Goal: Task Accomplishment & Management: Complete application form

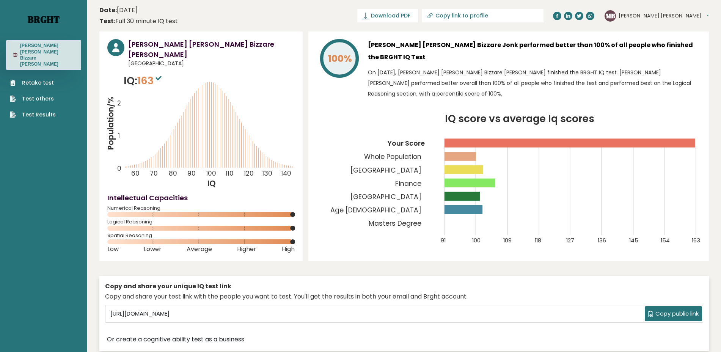
click at [37, 14] on link "Brght" at bounding box center [44, 19] width 32 height 12
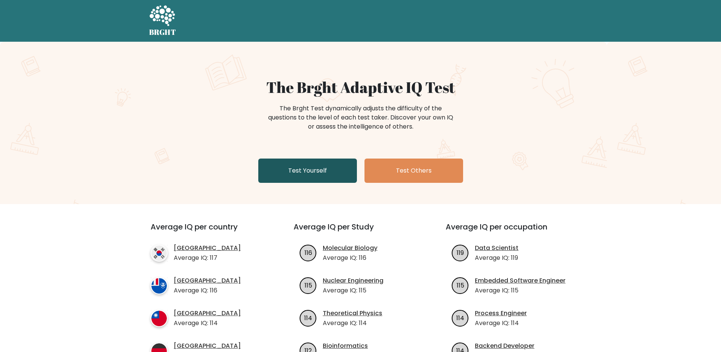
click at [319, 170] on link "Test Yourself" at bounding box center [307, 170] width 99 height 24
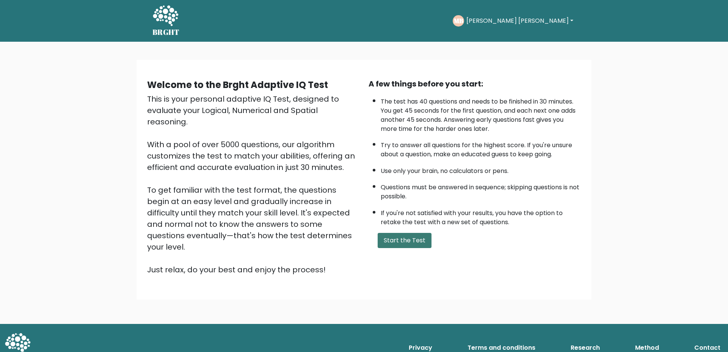
click at [397, 242] on button "Start the Test" at bounding box center [405, 240] width 54 height 15
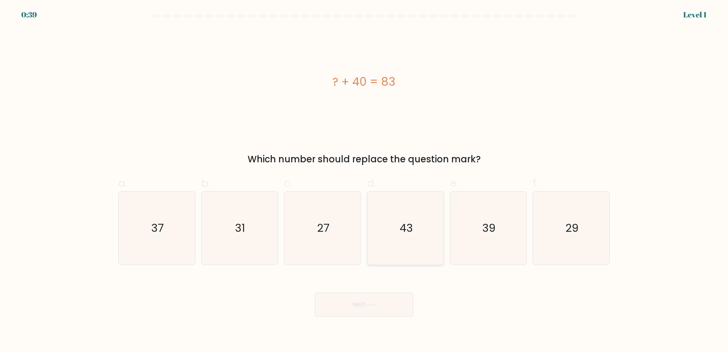
click at [423, 248] on icon "43" at bounding box center [405, 227] width 73 height 73
click at [364, 181] on input "d. 43" at bounding box center [364, 178] width 0 height 5
radio input "true"
click at [366, 309] on button "Next" at bounding box center [364, 304] width 99 height 24
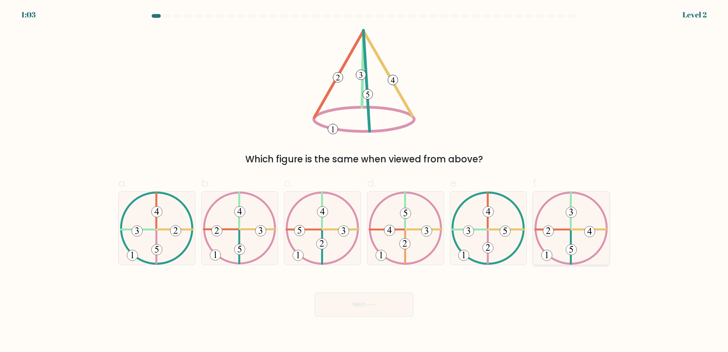
click at [583, 232] on icon at bounding box center [571, 227] width 74 height 73
click at [364, 181] on input "f." at bounding box center [364, 178] width 0 height 5
radio input "true"
click at [387, 309] on button "Next" at bounding box center [364, 304] width 99 height 24
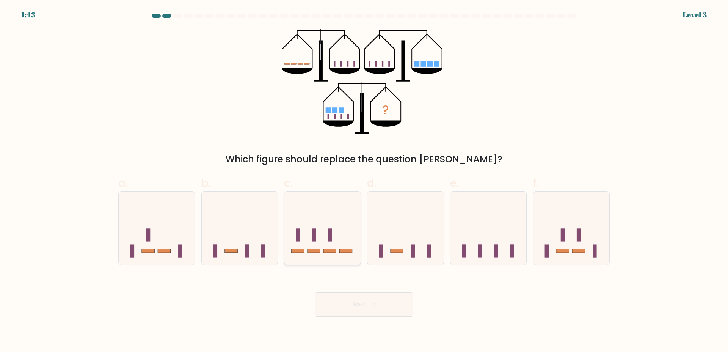
click at [316, 239] on rect at bounding box center [314, 235] width 4 height 13
click at [364, 181] on input "c." at bounding box center [364, 178] width 0 height 5
radio input "true"
click at [348, 309] on button "Next" at bounding box center [364, 304] width 99 height 24
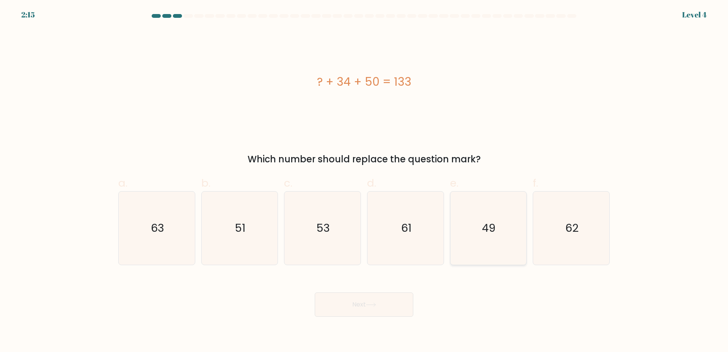
drag, startPoint x: 503, startPoint y: 247, endPoint x: 494, endPoint y: 257, distance: 12.9
click at [503, 249] on icon "49" at bounding box center [488, 227] width 73 height 73
click at [364, 181] on input "e. 49" at bounding box center [364, 178] width 0 height 5
radio input "true"
click at [387, 301] on button "Next" at bounding box center [364, 304] width 99 height 24
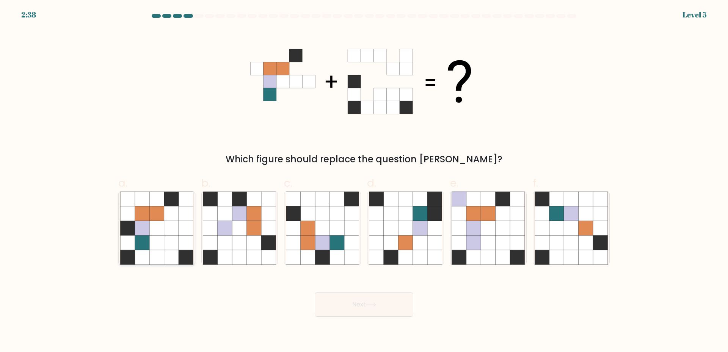
click at [162, 240] on icon at bounding box center [156, 242] width 14 height 14
click at [364, 181] on input "a." at bounding box center [364, 178] width 0 height 5
radio input "true"
click at [371, 303] on icon at bounding box center [371, 305] width 10 height 4
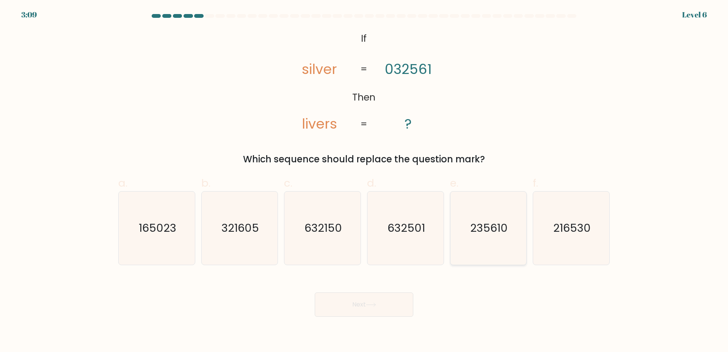
click at [495, 243] on icon "235610" at bounding box center [488, 227] width 73 height 73
click at [364, 181] on input "e. 235610" at bounding box center [364, 178] width 0 height 5
radio input "true"
click at [359, 306] on button "Next" at bounding box center [364, 304] width 99 height 24
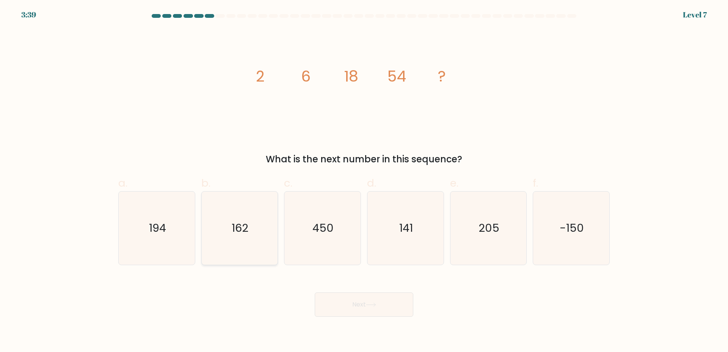
click at [225, 231] on icon "162" at bounding box center [239, 227] width 73 height 73
click at [364, 181] on input "b. 162" at bounding box center [364, 178] width 0 height 5
radio input "true"
click at [411, 295] on button "Next" at bounding box center [364, 304] width 99 height 24
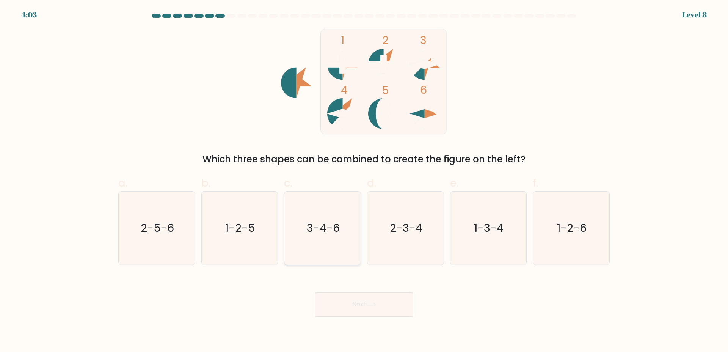
click at [339, 231] on text "3-4-6" at bounding box center [323, 227] width 33 height 15
click at [364, 181] on input "c. 3-4-6" at bounding box center [364, 178] width 0 height 5
radio input "true"
click at [370, 308] on button "Next" at bounding box center [364, 304] width 99 height 24
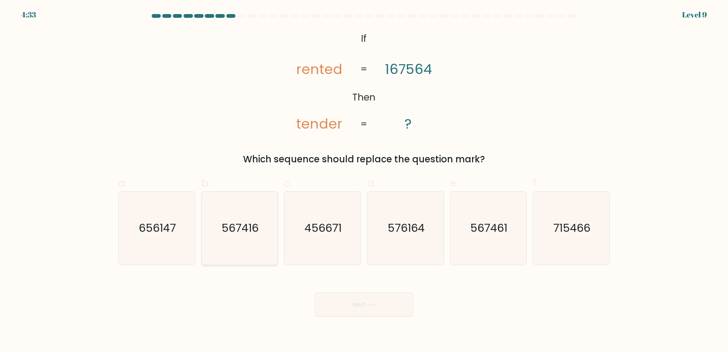
click at [249, 251] on icon "567416" at bounding box center [239, 227] width 73 height 73
click at [364, 181] on input "b. 567416" at bounding box center [364, 178] width 0 height 5
radio input "true"
click at [494, 235] on text "567461" at bounding box center [488, 227] width 37 height 15
click at [364, 181] on input "e. 567461" at bounding box center [364, 178] width 0 height 5
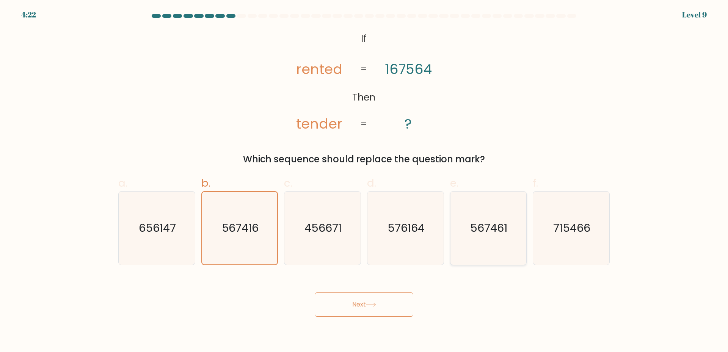
radio input "true"
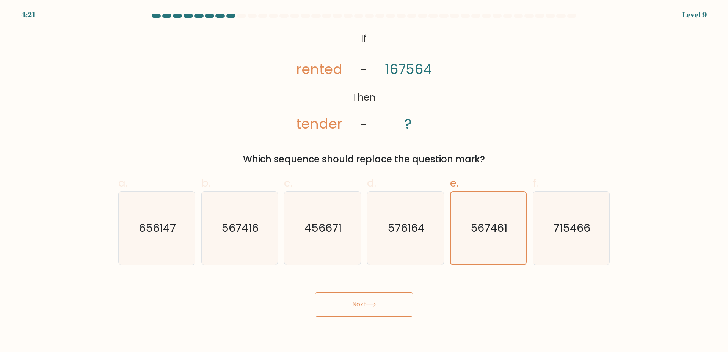
click at [408, 292] on div "Next" at bounding box center [364, 295] width 500 height 42
click at [397, 303] on button "Next" at bounding box center [364, 304] width 99 height 24
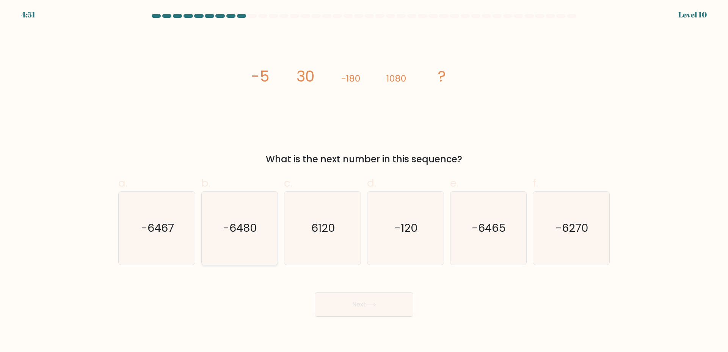
click at [242, 238] on icon "-6480" at bounding box center [239, 227] width 73 height 73
click at [364, 181] on input "b. -6480" at bounding box center [364, 178] width 0 height 5
radio input "true"
click at [349, 295] on button "Next" at bounding box center [364, 304] width 99 height 24
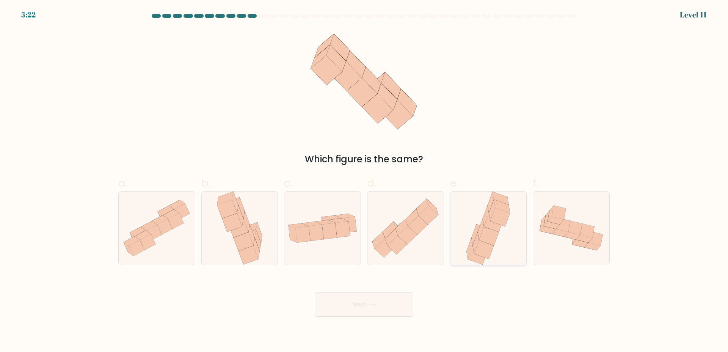
click at [469, 216] on icon at bounding box center [488, 227] width 48 height 73
click at [364, 181] on input "e." at bounding box center [364, 178] width 0 height 5
radio input "true"
click at [377, 300] on button "Next" at bounding box center [364, 304] width 99 height 24
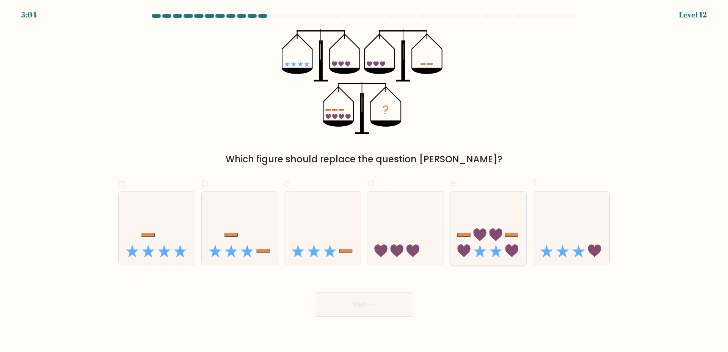
click at [467, 206] on icon at bounding box center [488, 227] width 76 height 63
click at [364, 181] on input "e." at bounding box center [364, 178] width 0 height 5
radio input "true"
click at [379, 302] on button "Next" at bounding box center [364, 304] width 99 height 24
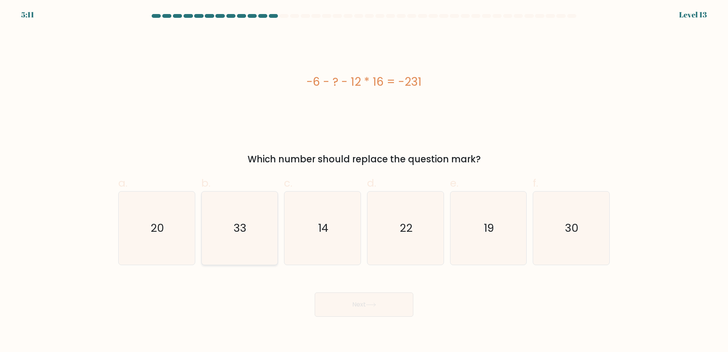
click at [254, 235] on icon "33" at bounding box center [239, 227] width 73 height 73
click at [364, 181] on input "b. 33" at bounding box center [364, 178] width 0 height 5
radio input "true"
click at [369, 308] on button "Next" at bounding box center [364, 304] width 99 height 24
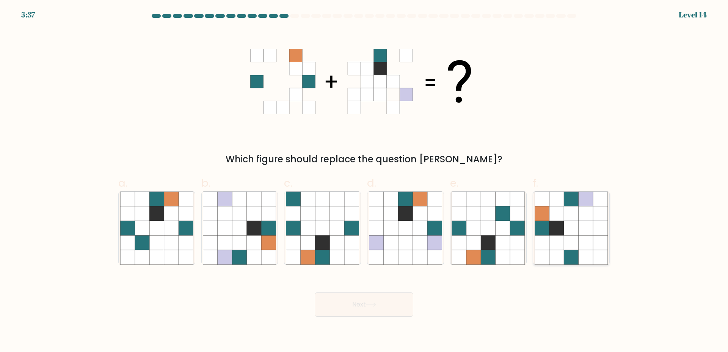
click at [586, 219] on icon at bounding box center [586, 213] width 14 height 14
click at [364, 181] on input "f." at bounding box center [364, 178] width 0 height 5
radio input "true"
click at [396, 304] on button "Next" at bounding box center [364, 304] width 99 height 24
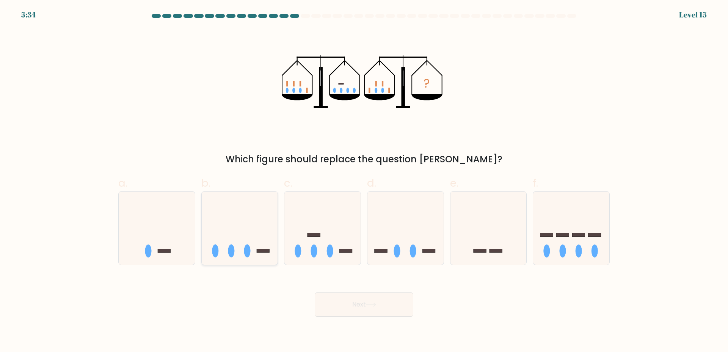
drag, startPoint x: 277, startPoint y: 211, endPoint x: 276, endPoint y: 219, distance: 8.0
click at [277, 212] on div "b." at bounding box center [239, 219] width 83 height 89
click at [257, 259] on icon at bounding box center [240, 227] width 76 height 63
click at [364, 181] on input "b." at bounding box center [364, 178] width 0 height 5
radio input "true"
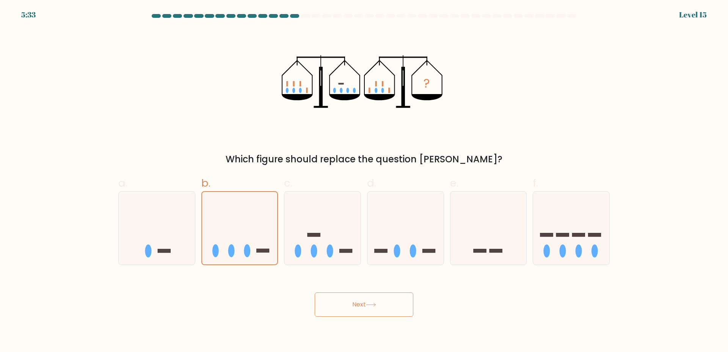
click at [363, 295] on button "Next" at bounding box center [364, 304] width 99 height 24
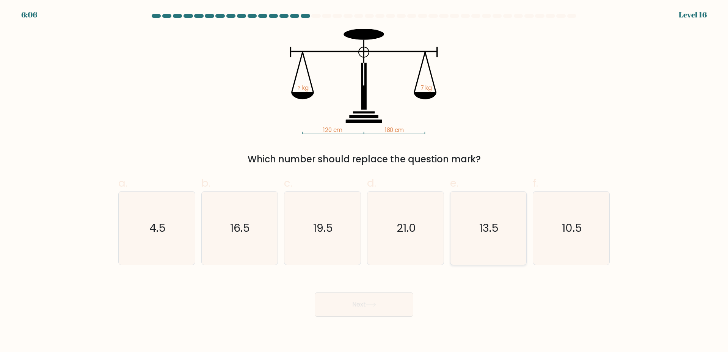
click at [474, 221] on icon "13.5" at bounding box center [488, 227] width 73 height 73
click at [364, 181] on input "e. 13.5" at bounding box center [364, 178] width 0 height 5
radio input "true"
click at [545, 227] on icon "10.5" at bounding box center [571, 227] width 73 height 73
click at [364, 181] on input "f. 10.5" at bounding box center [364, 178] width 0 height 5
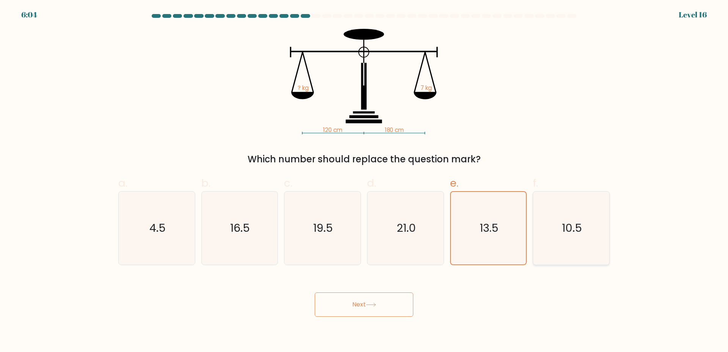
radio input "true"
click at [370, 303] on icon at bounding box center [371, 305] width 10 height 4
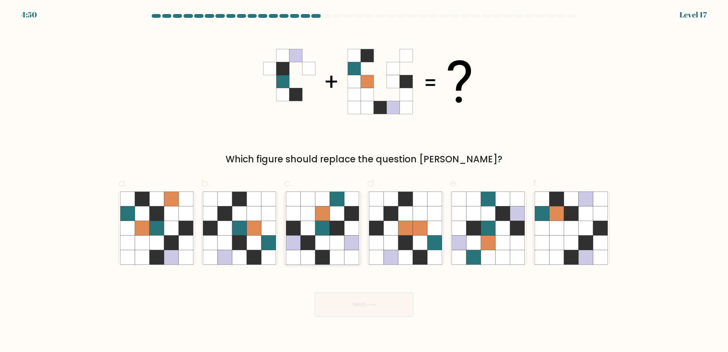
click at [342, 224] on icon at bounding box center [337, 228] width 14 height 14
click at [364, 181] on input "c." at bounding box center [364, 178] width 0 height 5
radio input "true"
click at [361, 309] on button "Next" at bounding box center [364, 304] width 99 height 24
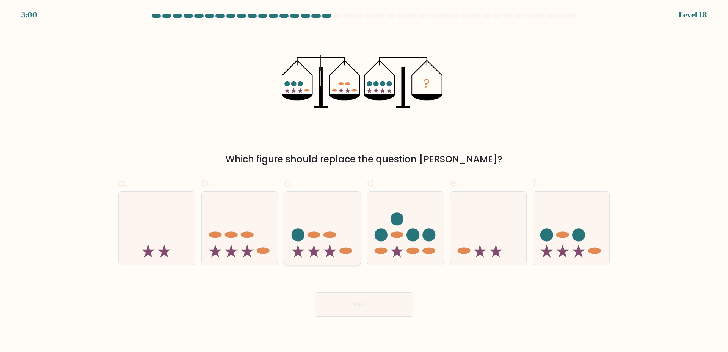
click at [320, 234] on ellipse at bounding box center [313, 235] width 13 height 6
click at [364, 181] on input "c." at bounding box center [364, 178] width 0 height 5
radio input "true"
click at [375, 306] on icon at bounding box center [371, 305] width 10 height 4
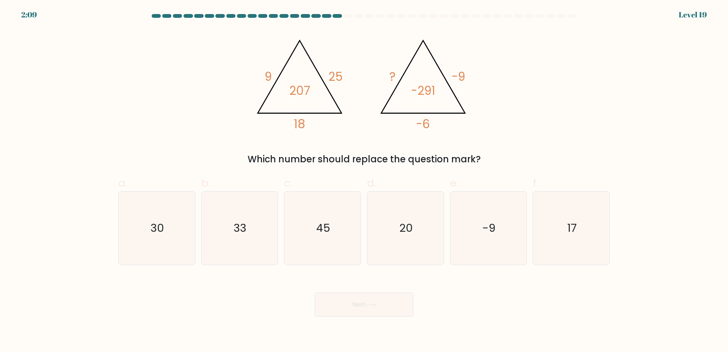
drag, startPoint x: 229, startPoint y: 212, endPoint x: 329, endPoint y: 279, distance: 120.6
click at [231, 213] on icon "33" at bounding box center [239, 227] width 73 height 73
click at [364, 181] on input "b. 33" at bounding box center [364, 178] width 0 height 5
radio input "true"
drag, startPoint x: 336, startPoint y: 283, endPoint x: 367, endPoint y: 304, distance: 37.3
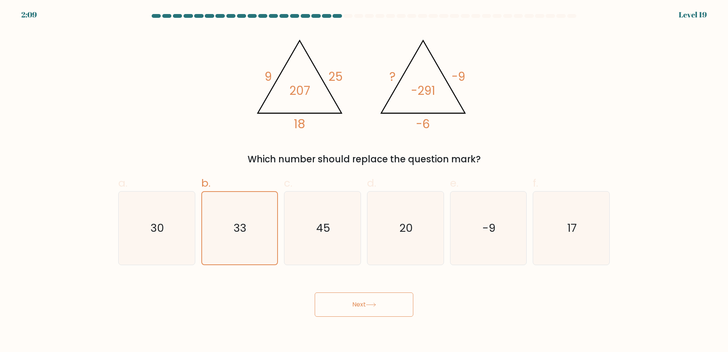
click at [337, 284] on div "Next" at bounding box center [364, 295] width 500 height 42
click at [367, 304] on button "Next" at bounding box center [364, 304] width 99 height 24
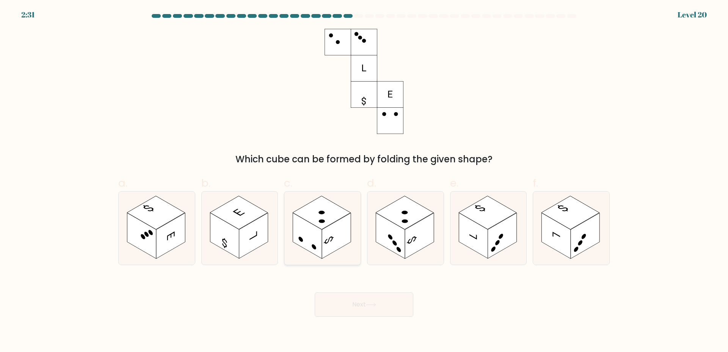
click at [322, 233] on rect at bounding box center [336, 236] width 29 height 46
click at [364, 181] on input "c." at bounding box center [364, 178] width 0 height 5
radio input "true"
click at [357, 301] on button "Next" at bounding box center [364, 304] width 99 height 24
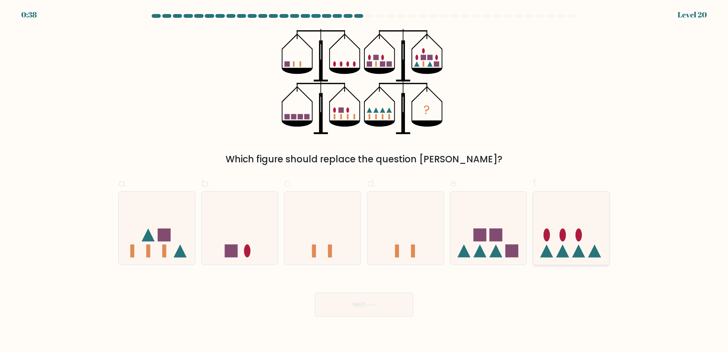
click at [575, 222] on icon at bounding box center [571, 227] width 76 height 63
click at [364, 181] on input "f." at bounding box center [364, 178] width 0 height 5
radio input "true"
click at [383, 306] on button "Next" at bounding box center [364, 304] width 99 height 24
